Goal: Find specific page/section: Find specific page/section

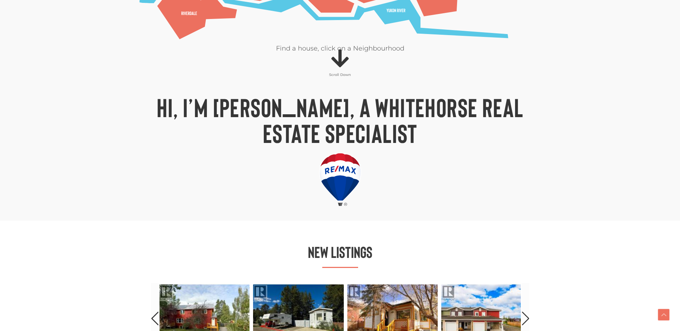
scroll to position [394, 0]
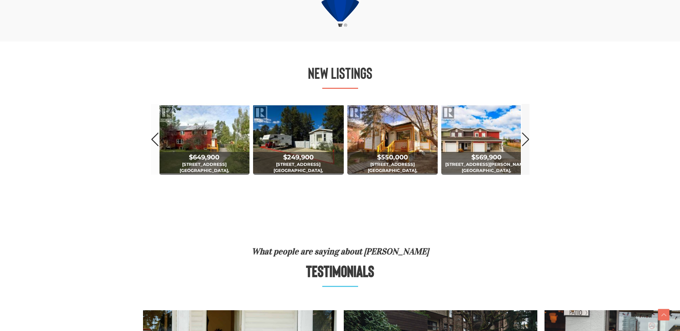
click at [524, 141] on link "Next" at bounding box center [526, 139] width 8 height 71
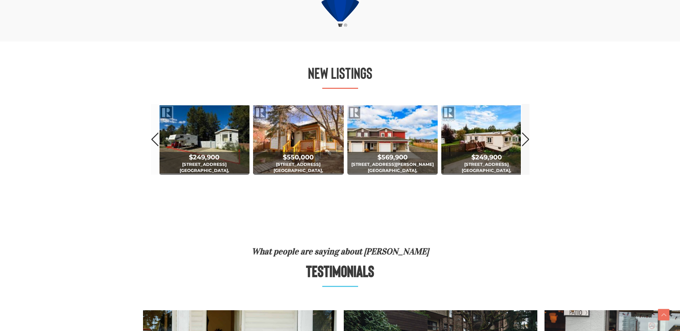
click at [524, 141] on link "Next" at bounding box center [526, 139] width 8 height 71
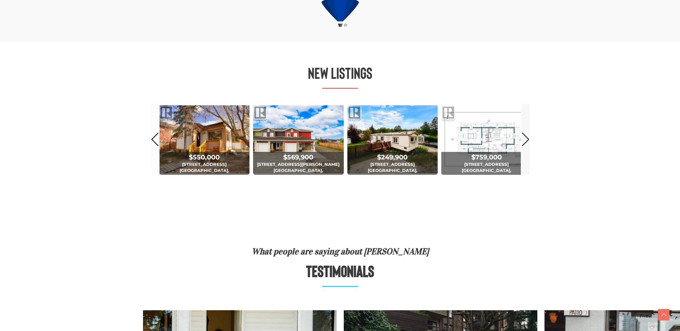
click at [524, 141] on link "Next" at bounding box center [526, 139] width 8 height 71
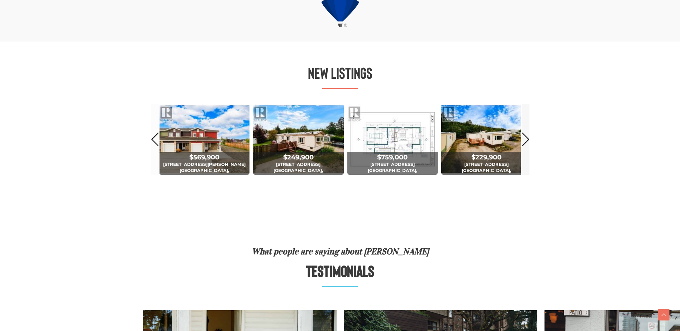
click at [524, 141] on link "Next" at bounding box center [526, 139] width 8 height 71
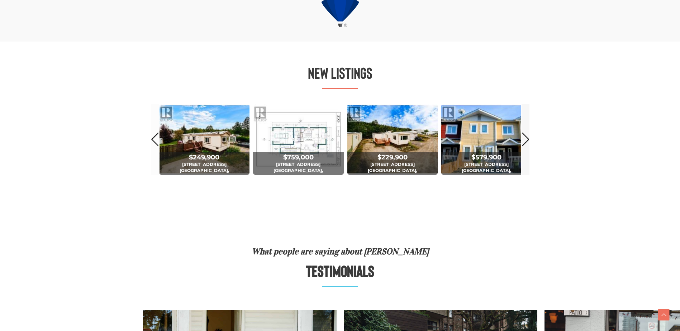
click at [524, 141] on link "Next" at bounding box center [526, 139] width 8 height 71
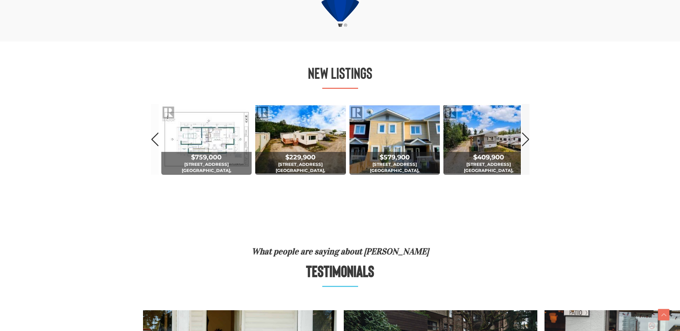
click at [524, 141] on link "Next" at bounding box center [526, 139] width 8 height 71
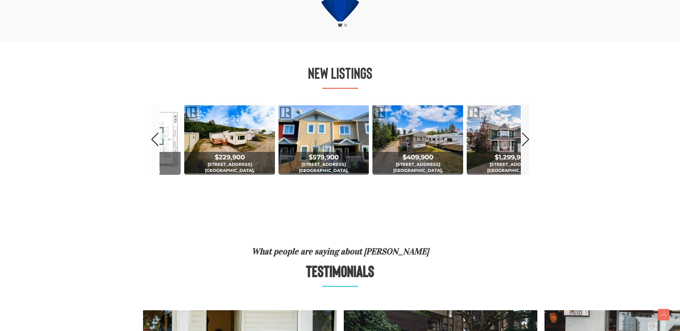
click at [524, 141] on link "Next" at bounding box center [526, 139] width 8 height 71
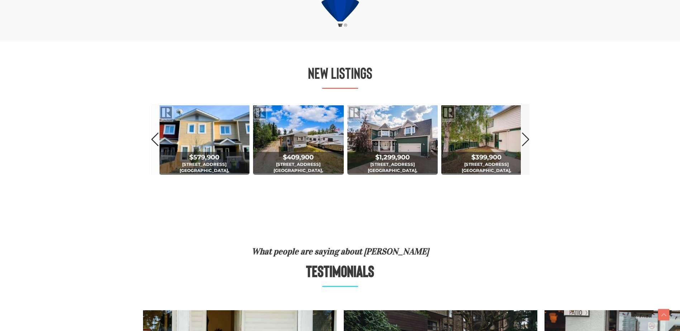
click at [524, 141] on link "Next" at bounding box center [526, 139] width 8 height 71
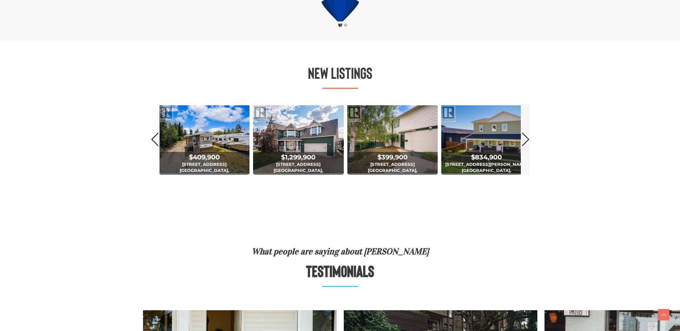
click at [524, 141] on link "Next" at bounding box center [526, 139] width 8 height 71
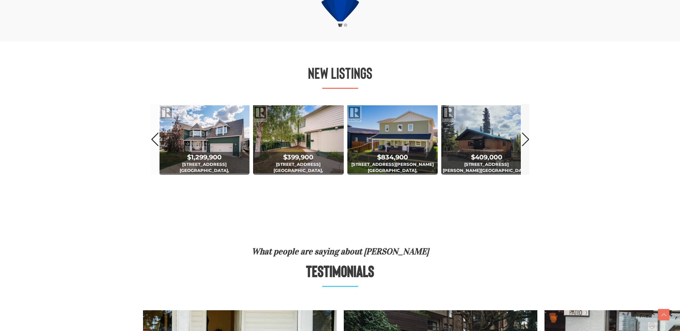
click at [524, 141] on link "Next" at bounding box center [526, 139] width 8 height 71
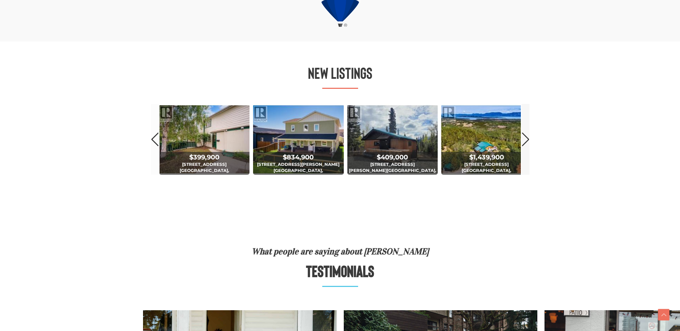
click at [524, 141] on link "Next" at bounding box center [526, 139] width 8 height 71
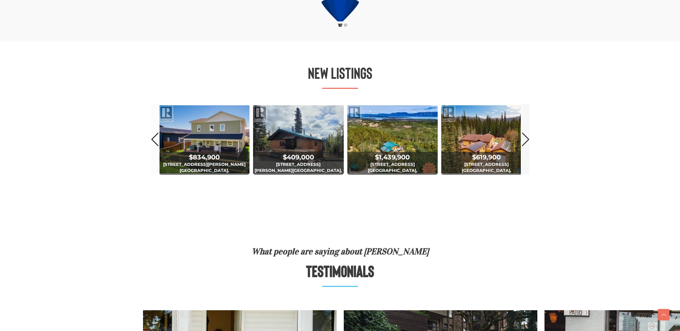
click at [524, 141] on link "Next" at bounding box center [526, 139] width 8 height 71
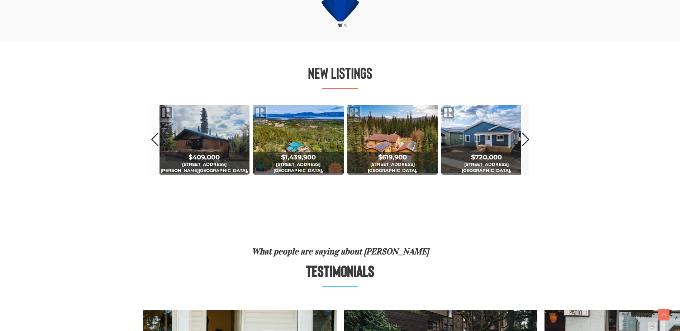
click at [524, 141] on link "Next" at bounding box center [526, 139] width 8 height 71
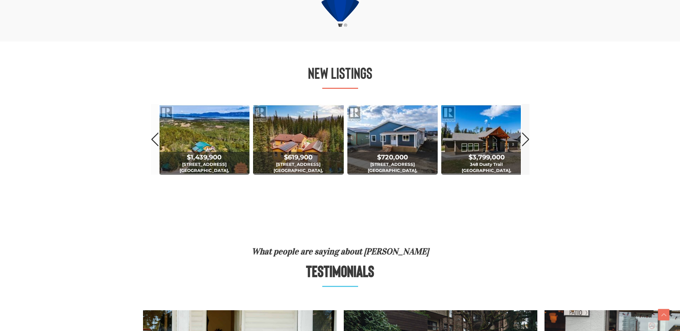
click at [524, 141] on link "Next" at bounding box center [526, 139] width 8 height 71
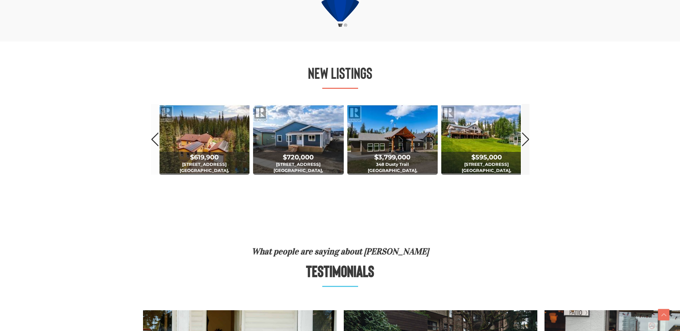
click at [524, 141] on link "Next" at bounding box center [526, 139] width 8 height 71
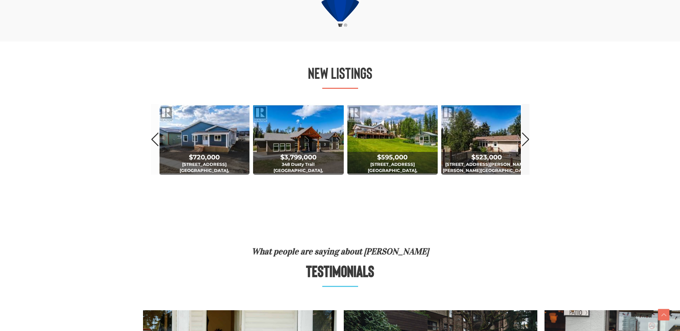
click at [524, 141] on link "Next" at bounding box center [526, 139] width 8 height 71
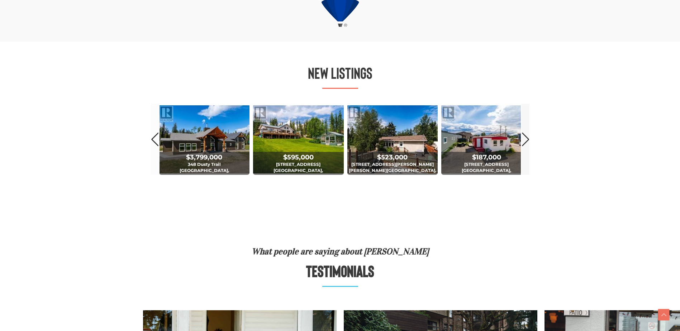
click at [524, 141] on link "Next" at bounding box center [526, 139] width 8 height 71
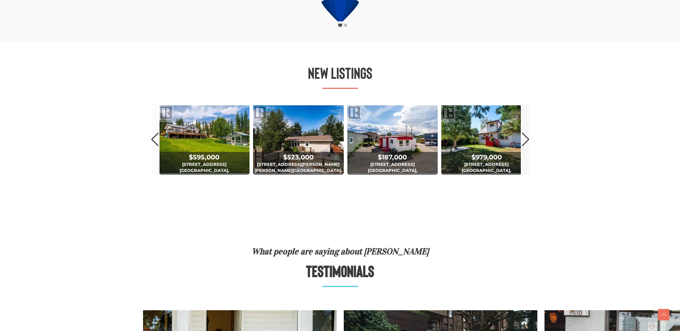
click at [524, 141] on link "Next" at bounding box center [526, 139] width 8 height 71
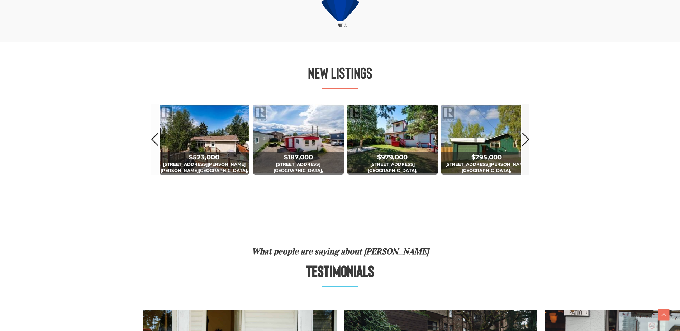
click at [524, 141] on link "Next" at bounding box center [526, 139] width 8 height 71
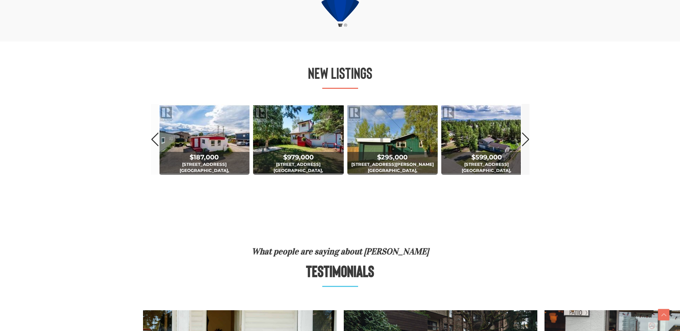
click at [524, 141] on link "Next" at bounding box center [526, 139] width 8 height 71
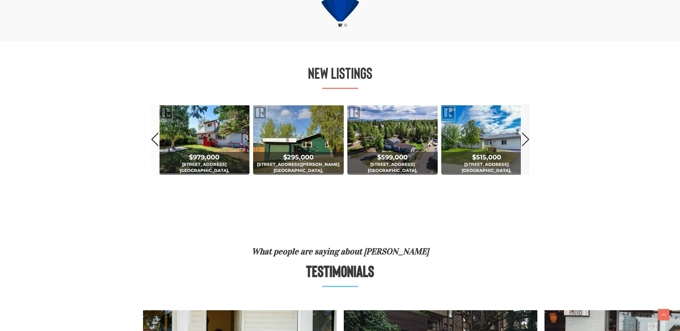
click at [524, 141] on link "Next" at bounding box center [526, 139] width 8 height 71
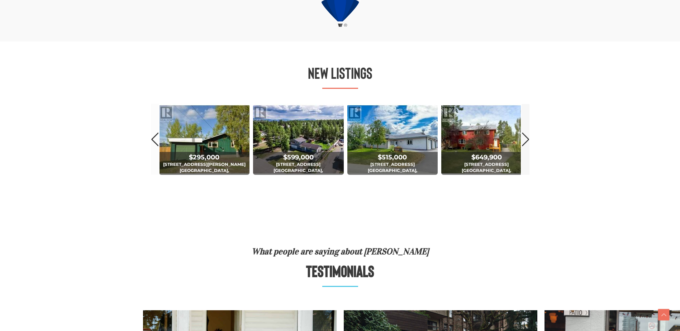
click at [524, 141] on link "Next" at bounding box center [526, 139] width 8 height 71
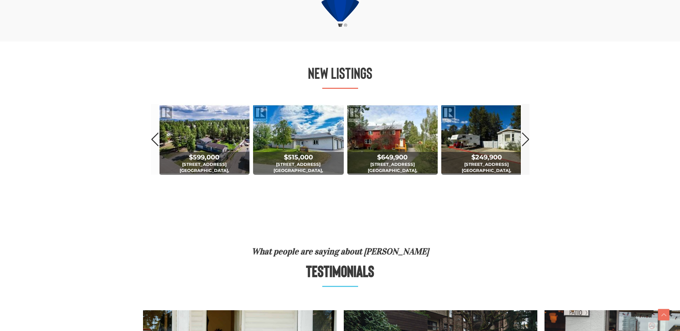
click at [524, 141] on link "Next" at bounding box center [526, 139] width 8 height 71
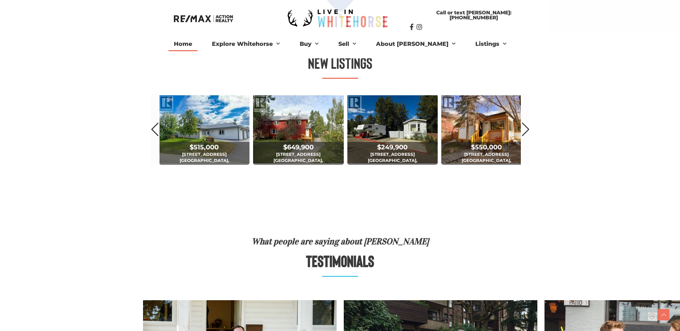
scroll to position [0, 0]
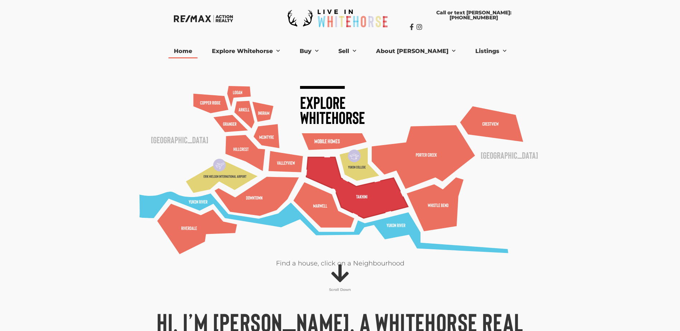
click at [361, 204] on polygon at bounding box center [356, 187] width 101 height 61
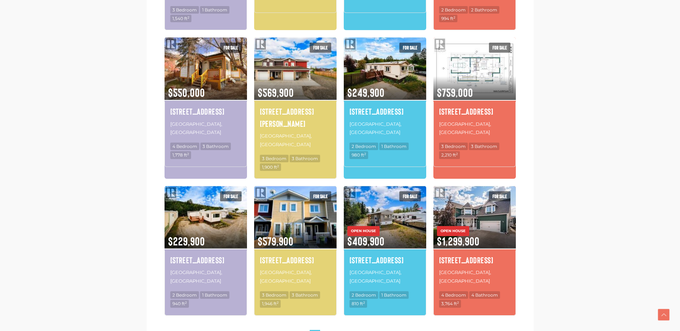
scroll to position [610, 0]
